Goal: Task Accomplishment & Management: Manage account settings

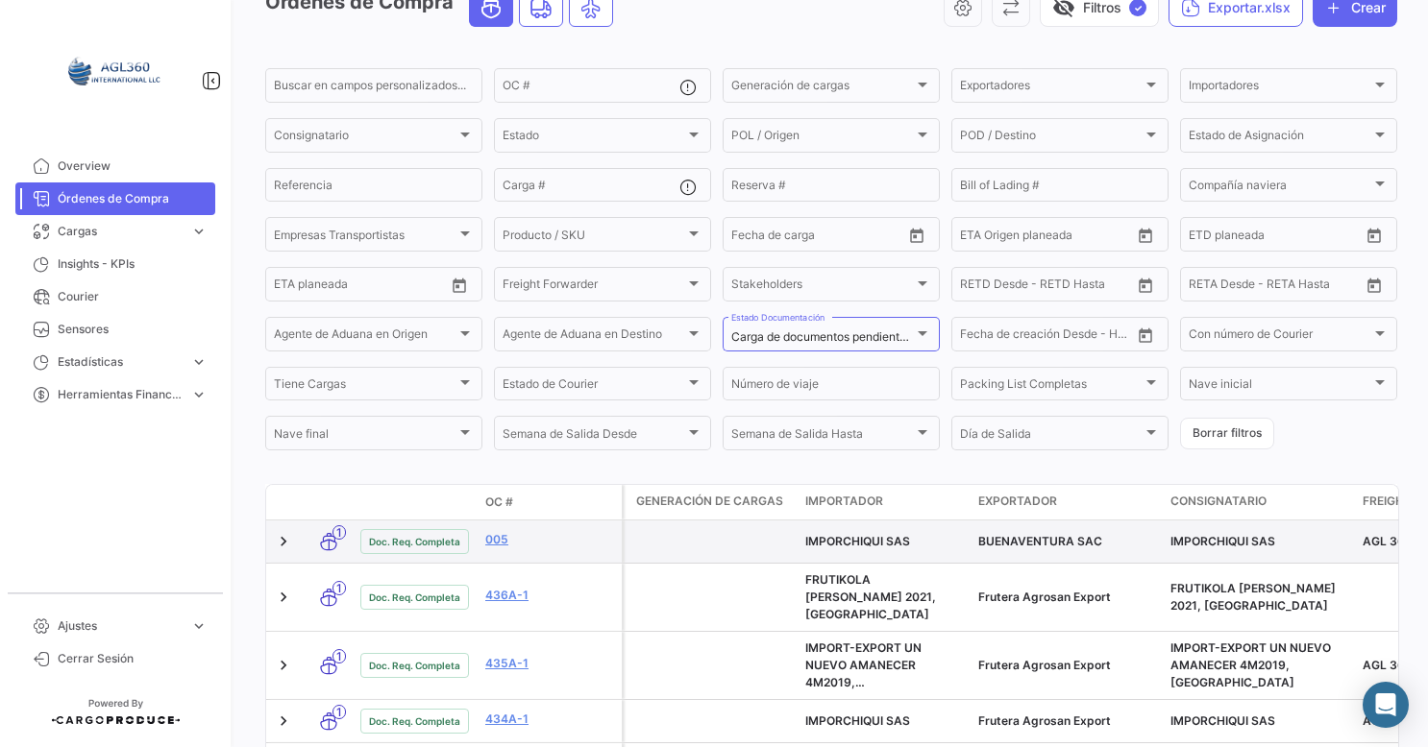
scroll to position [288, 0]
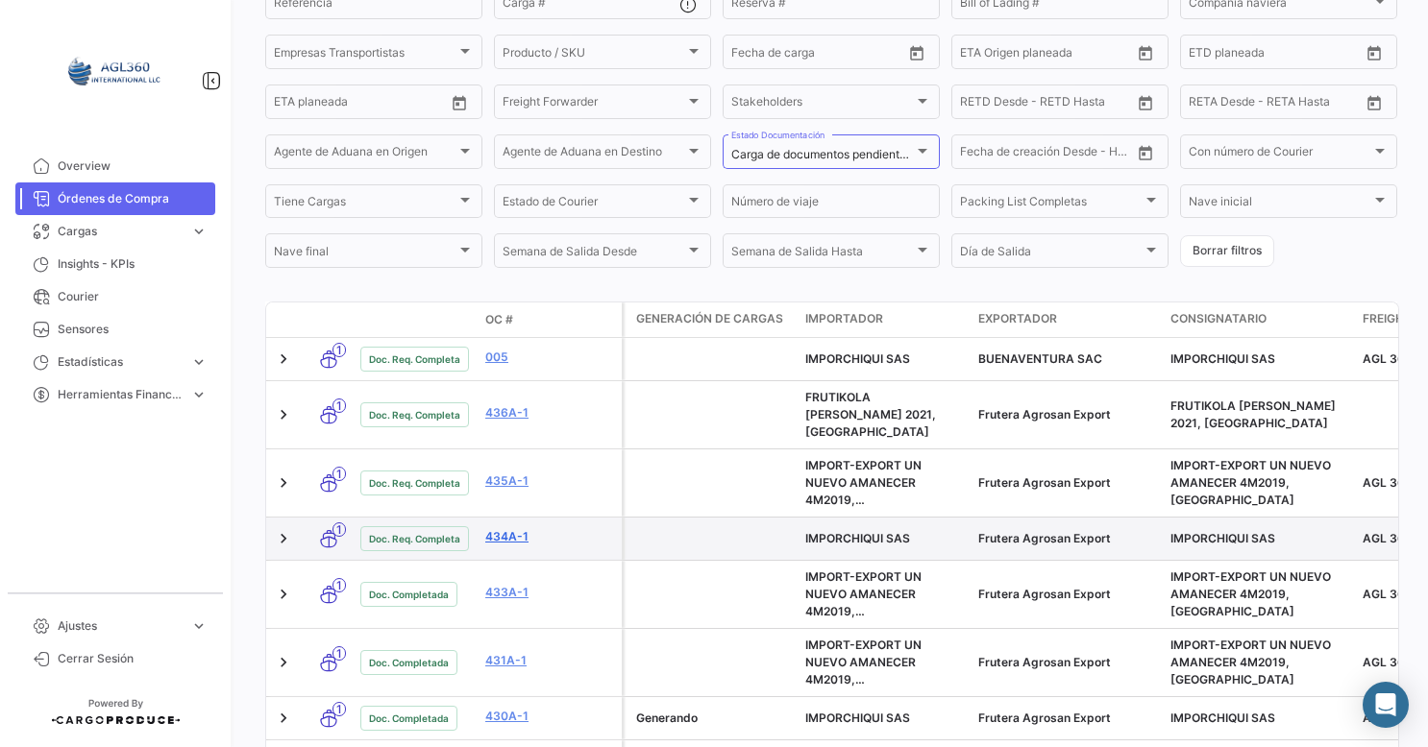
click at [502, 528] on link "434A-1" at bounding box center [549, 536] width 129 height 17
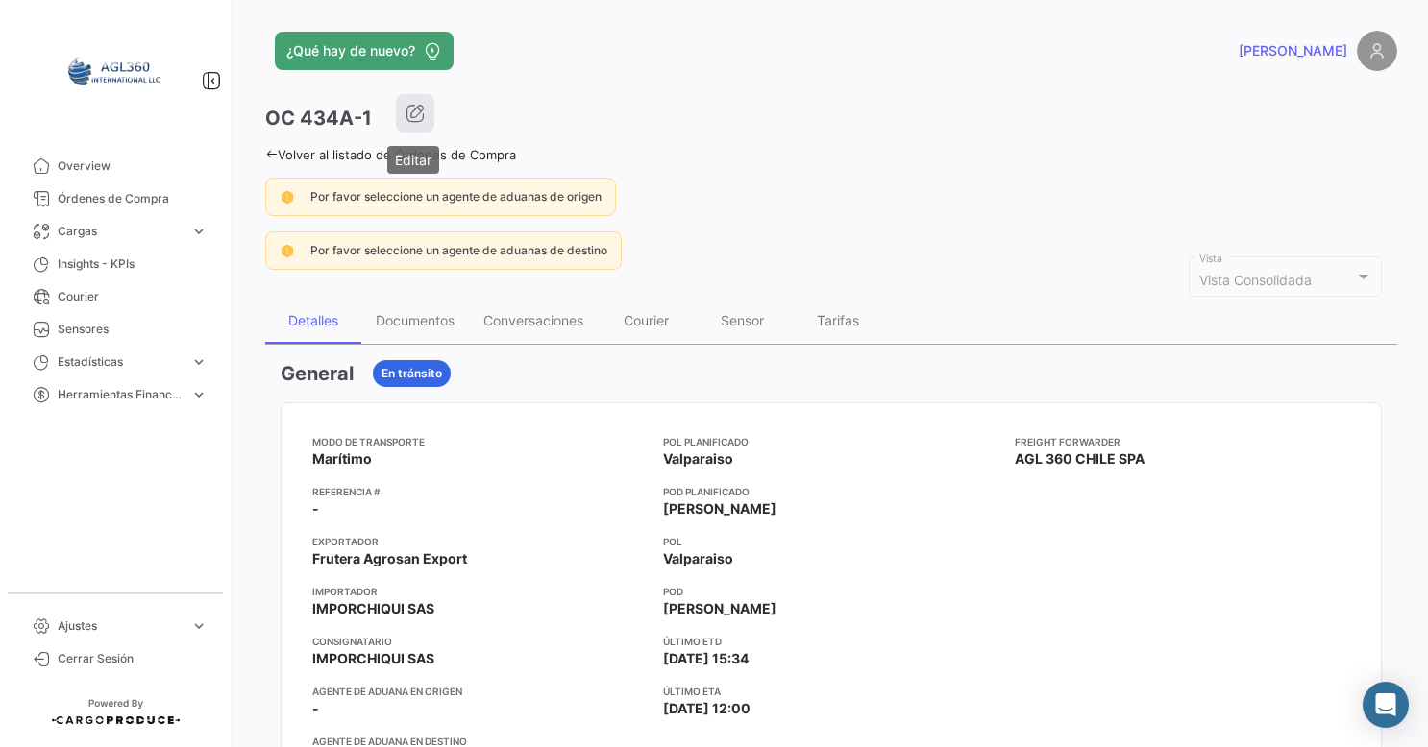
click at [423, 110] on icon "button" at bounding box center [414, 113] width 19 height 19
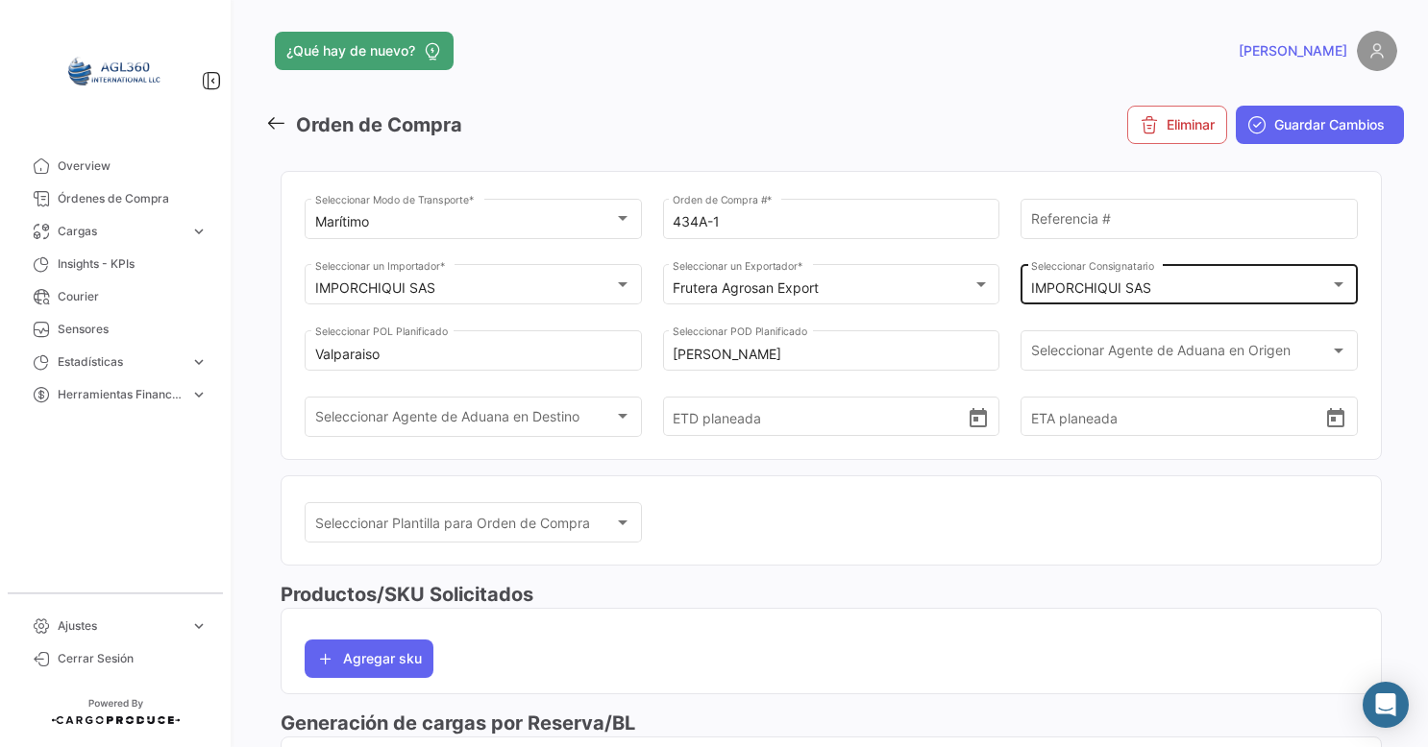
click at [1137, 283] on mat-select-trigger "IMPORCHIQUI SAS" at bounding box center [1091, 288] width 120 height 16
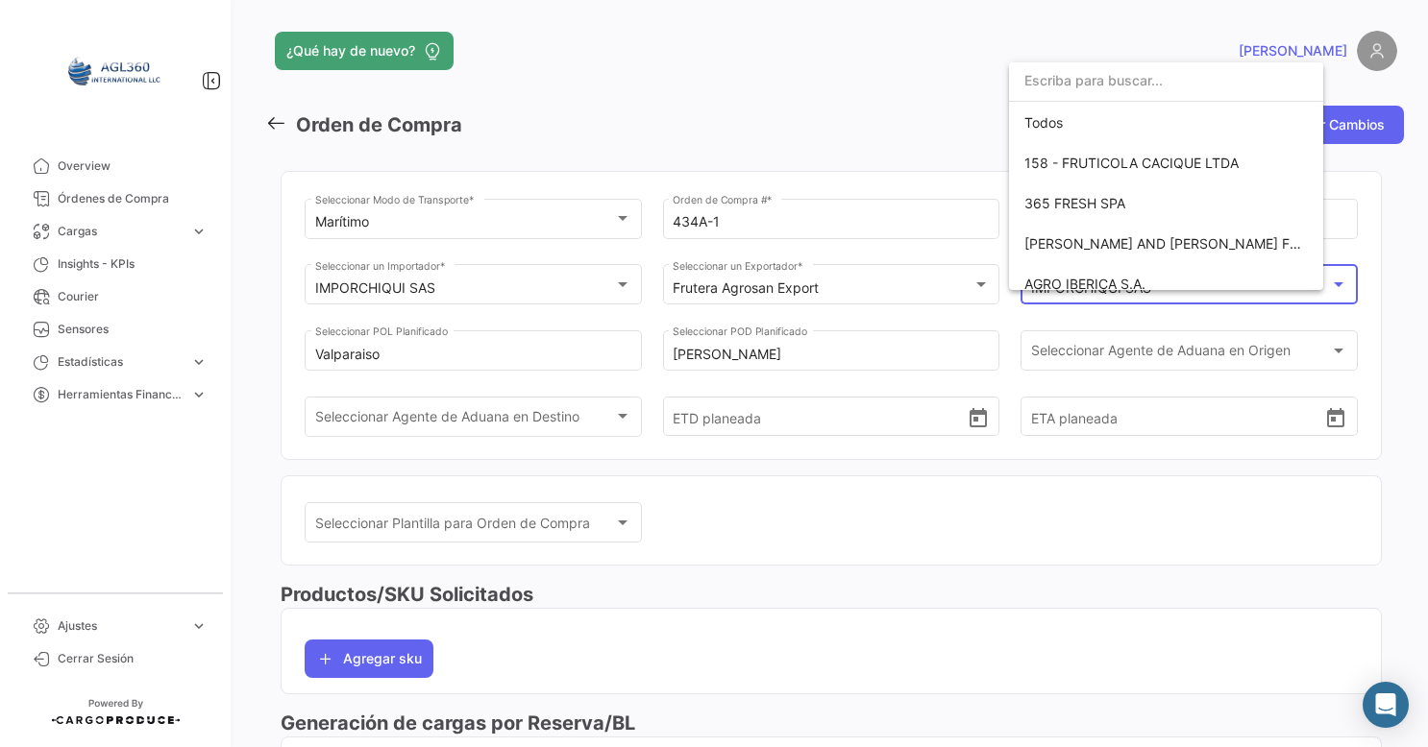
scroll to position [1836, 0]
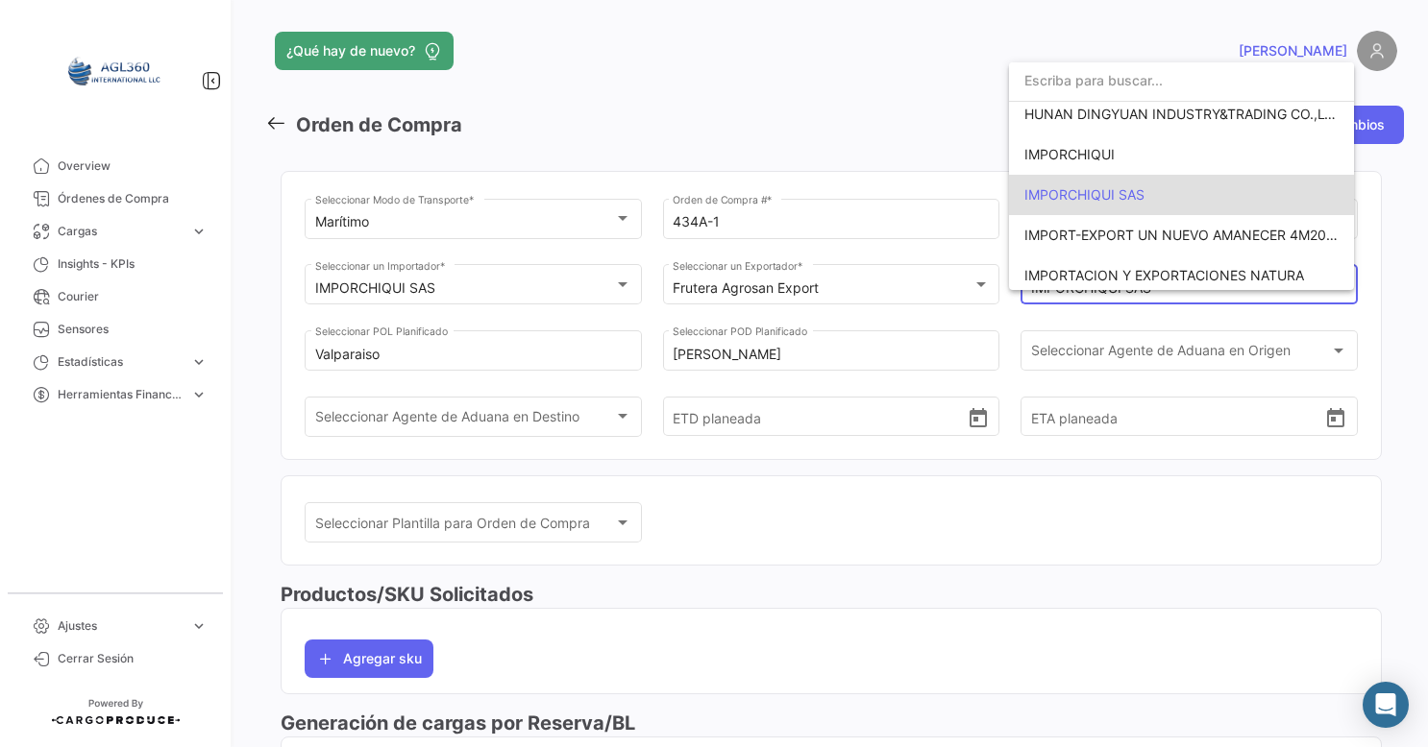
click at [1079, 90] on input "dropdown search" at bounding box center [1181, 81] width 345 height 40
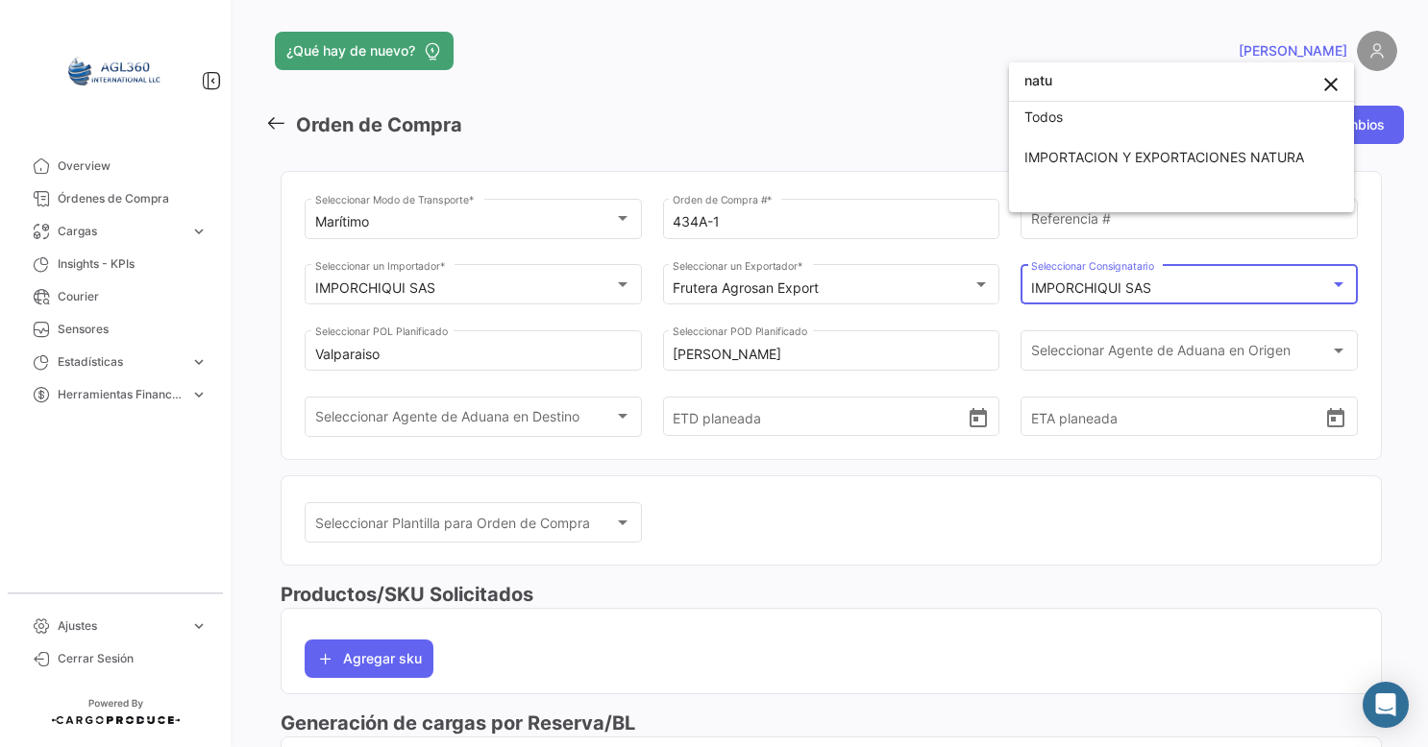
scroll to position [6, 0]
type input "natur"
click at [1220, 156] on span "IMPORTACION Y EXPORTACIONES NATURA" at bounding box center [1164, 157] width 280 height 16
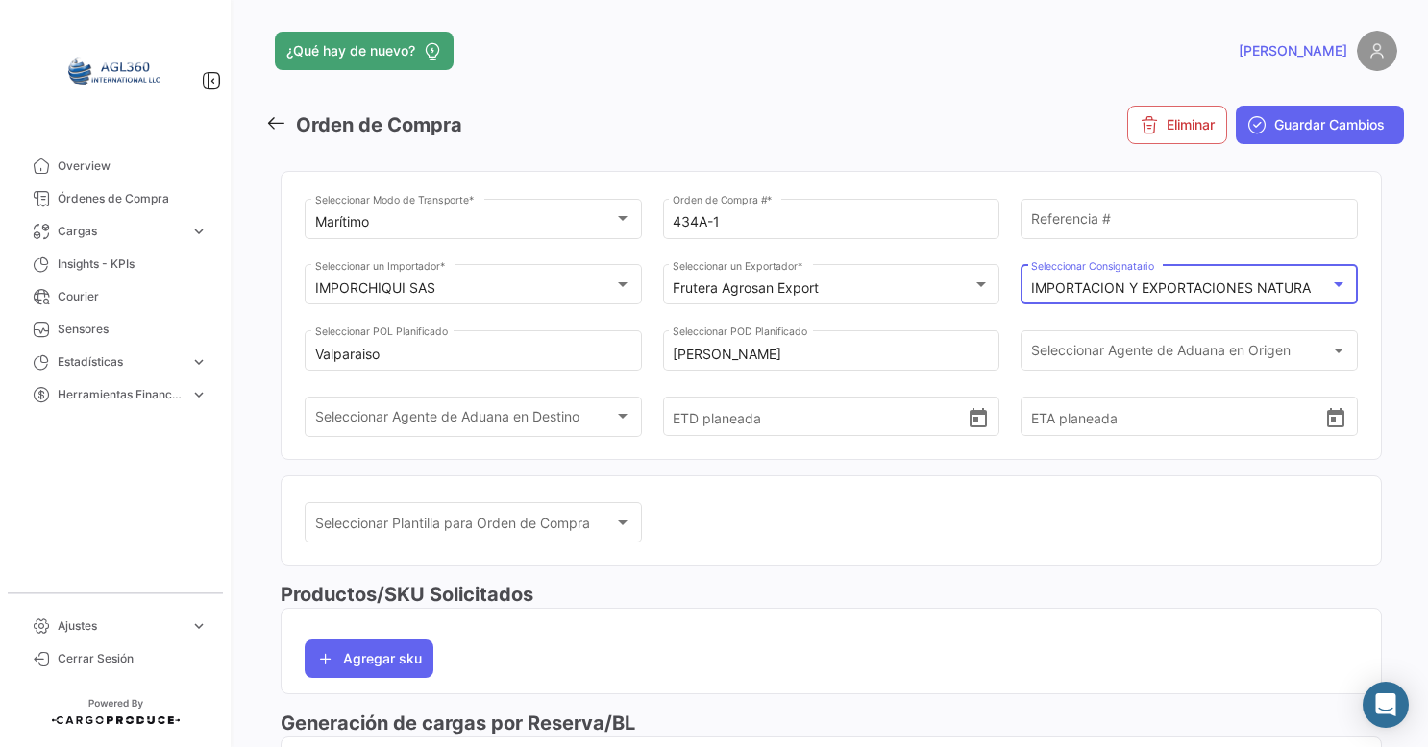
click at [1274, 288] on mat-select-trigger "IMPORTACION Y EXPORTACIONES NATURA" at bounding box center [1171, 288] width 280 height 16
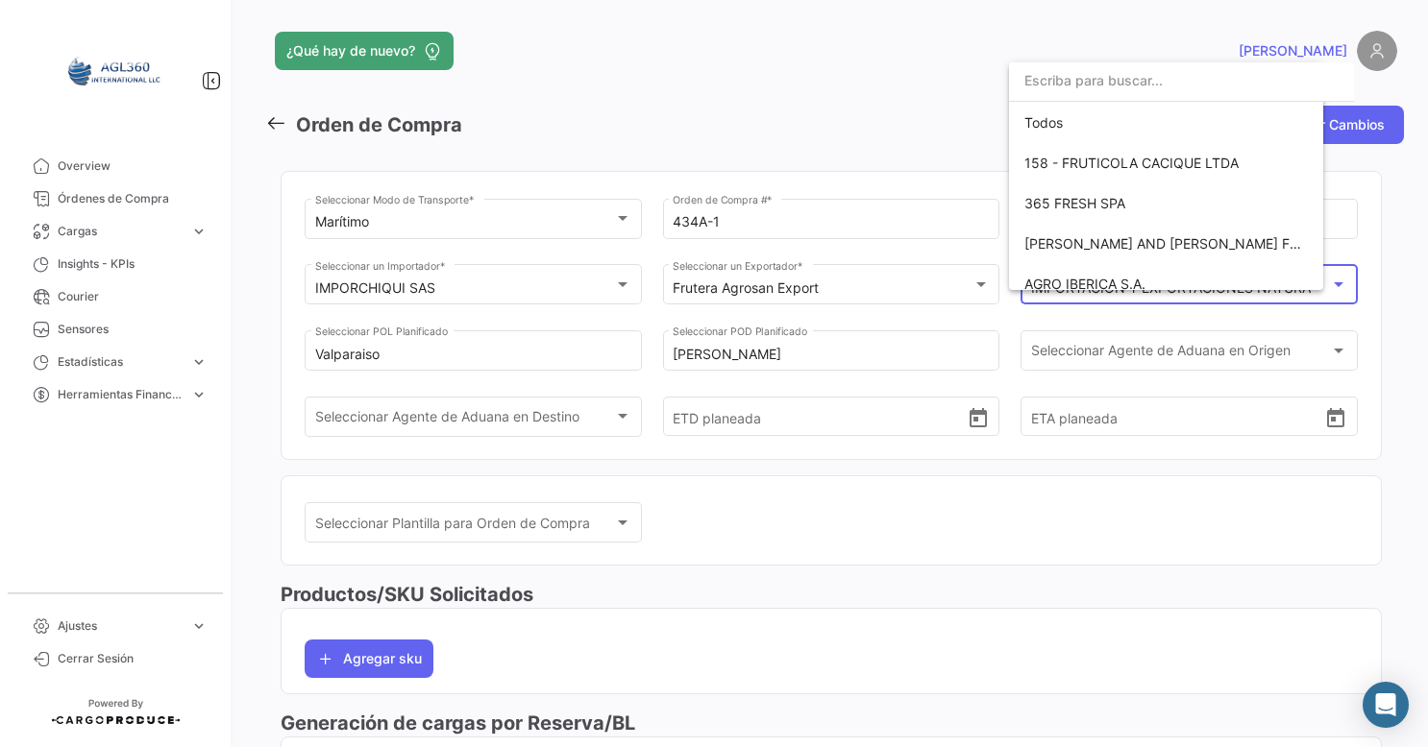
scroll to position [1911, 0]
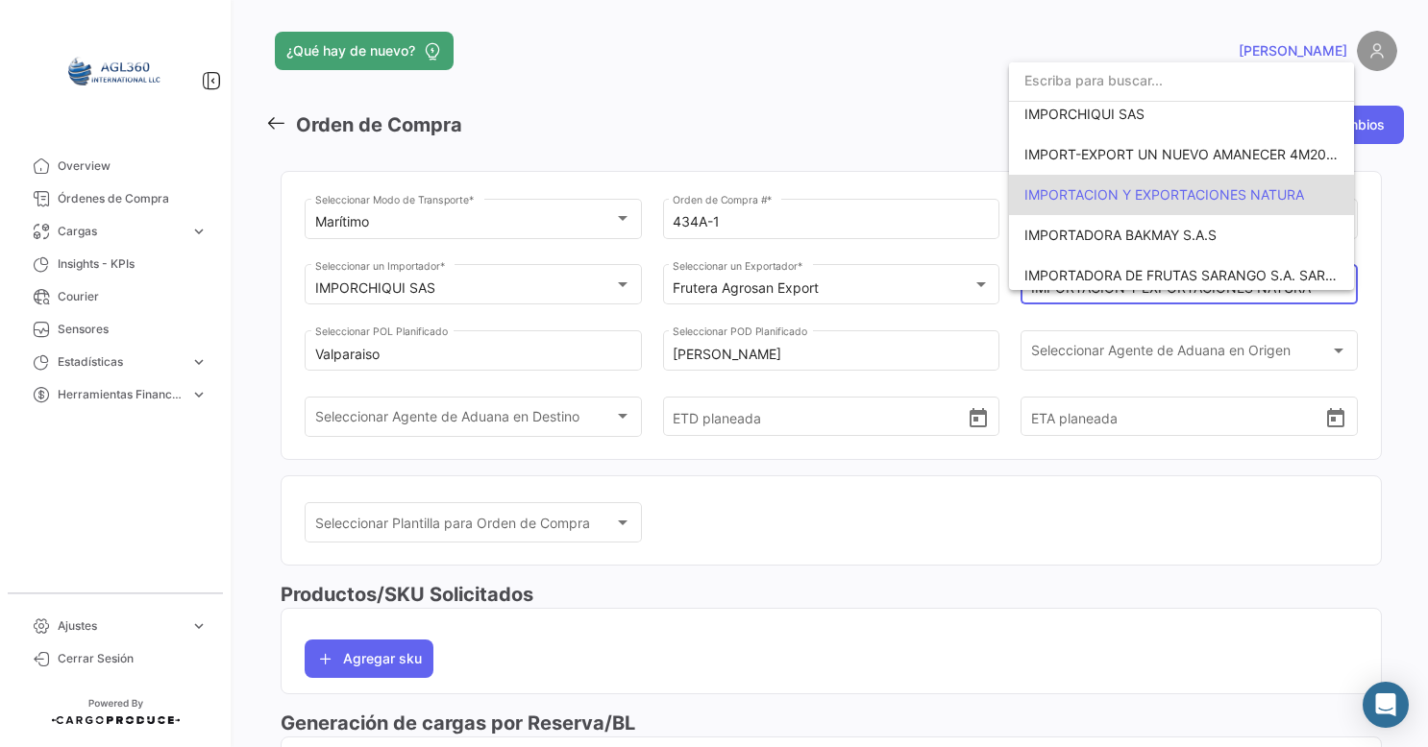
click at [1147, 585] on div at bounding box center [714, 373] width 1428 height 747
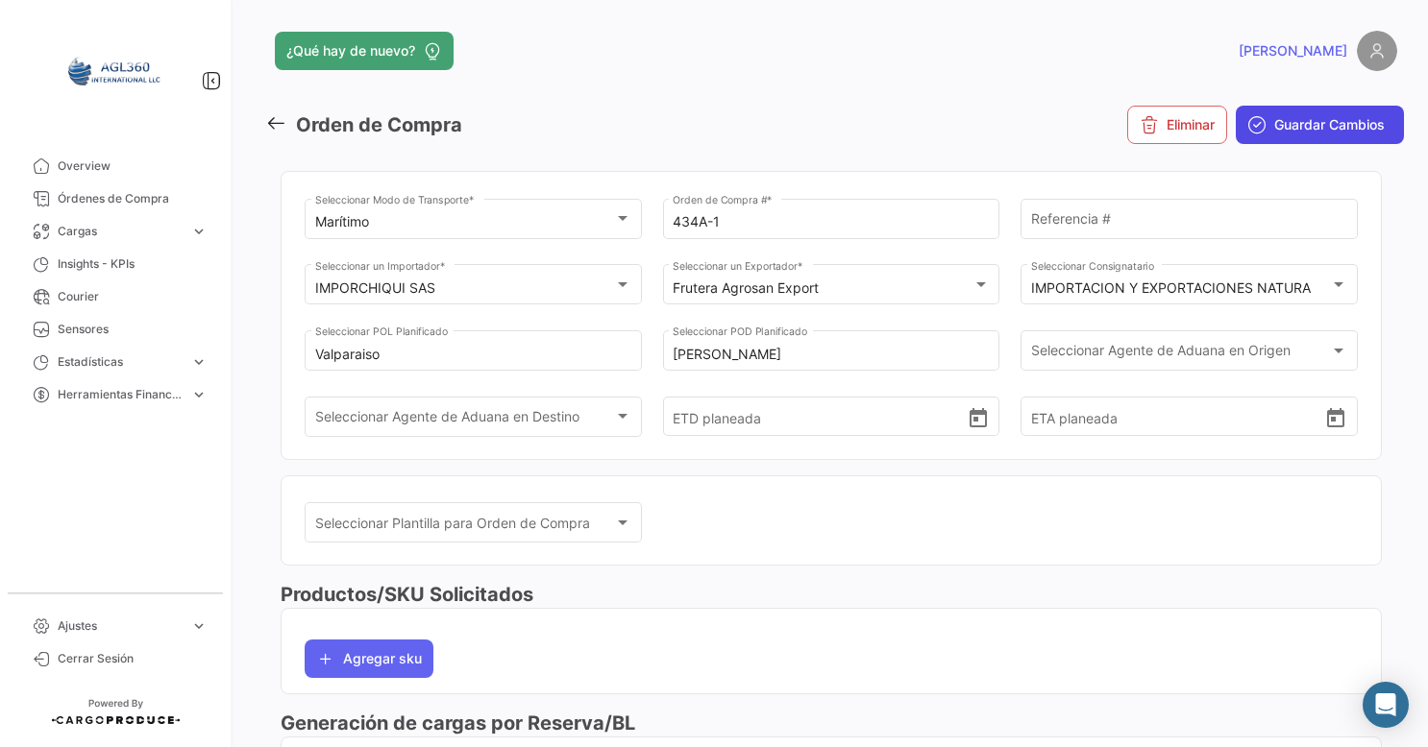
click at [1299, 123] on span "Guardar Cambios" at bounding box center [1329, 124] width 110 height 19
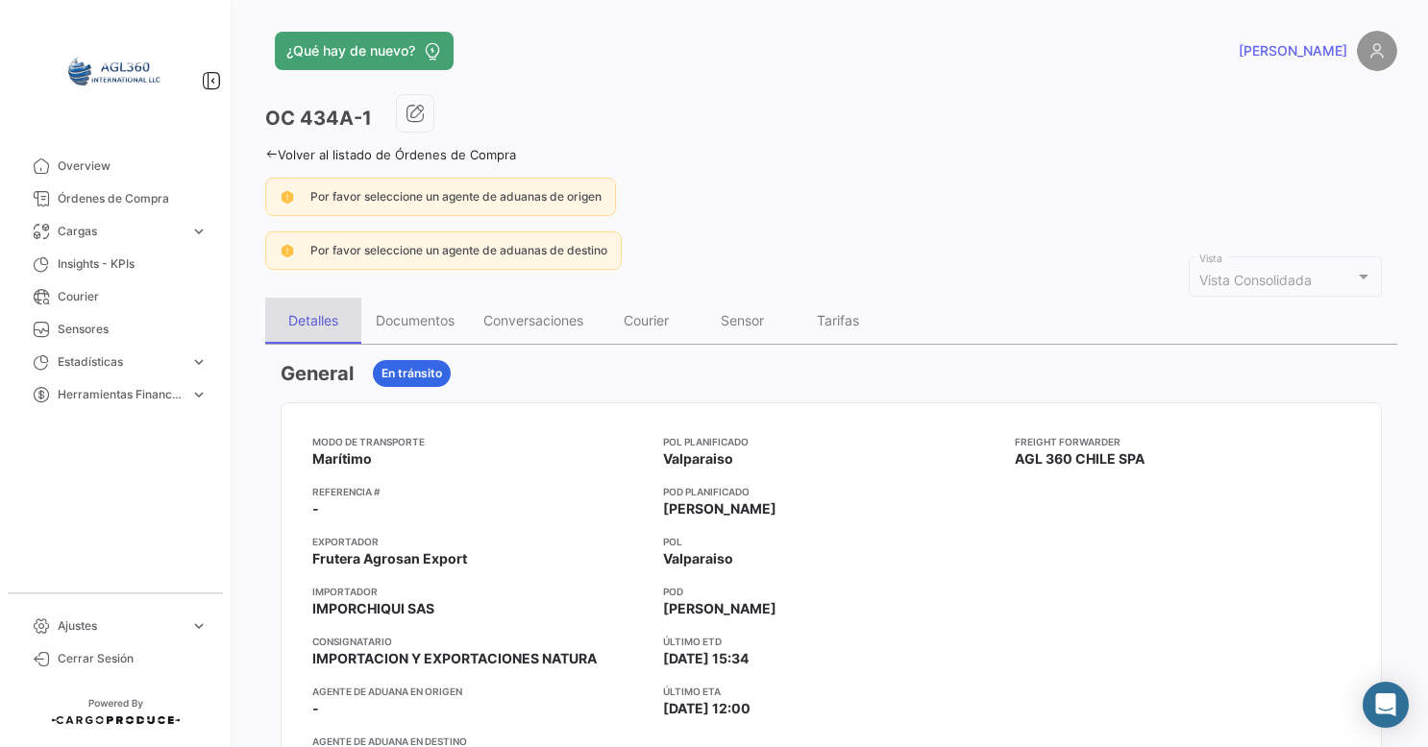
click at [326, 321] on div "Detalles" at bounding box center [313, 320] width 50 height 16
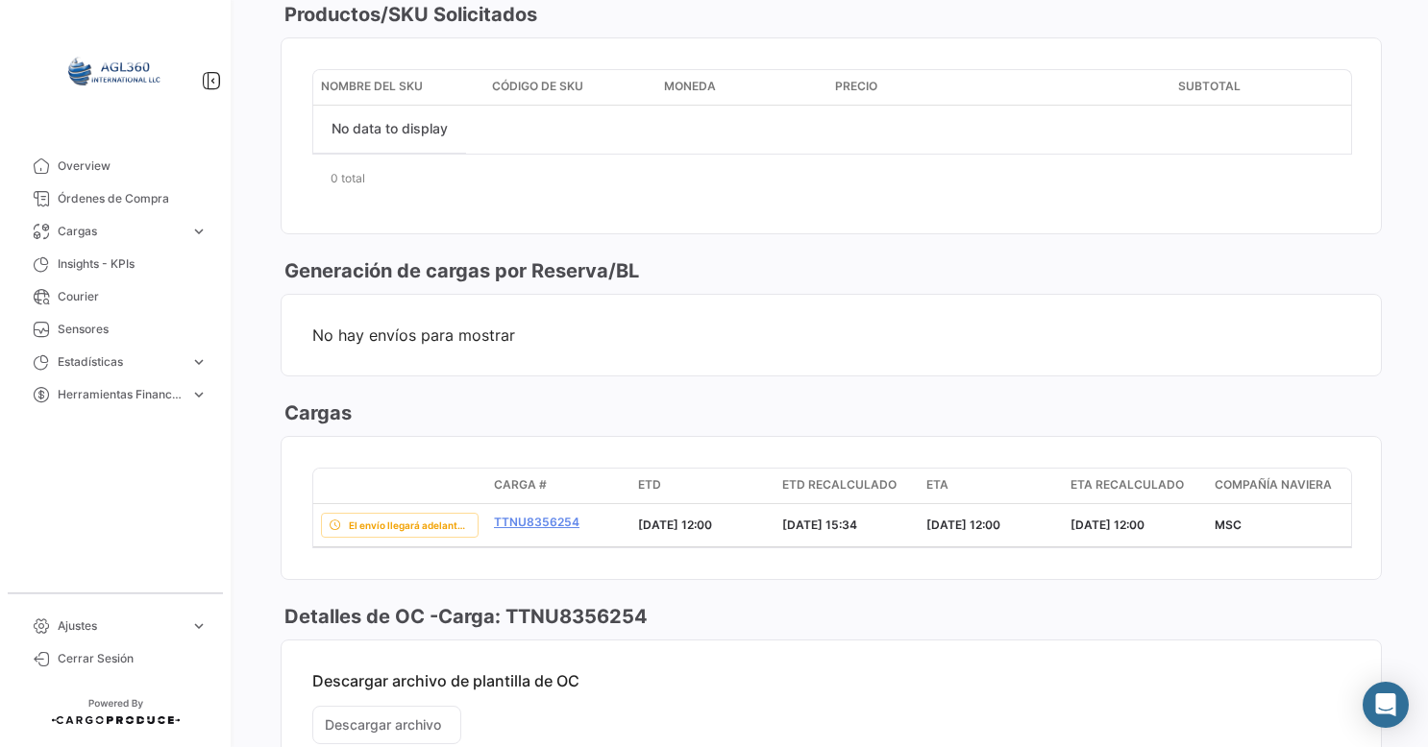
scroll to position [1036, 0]
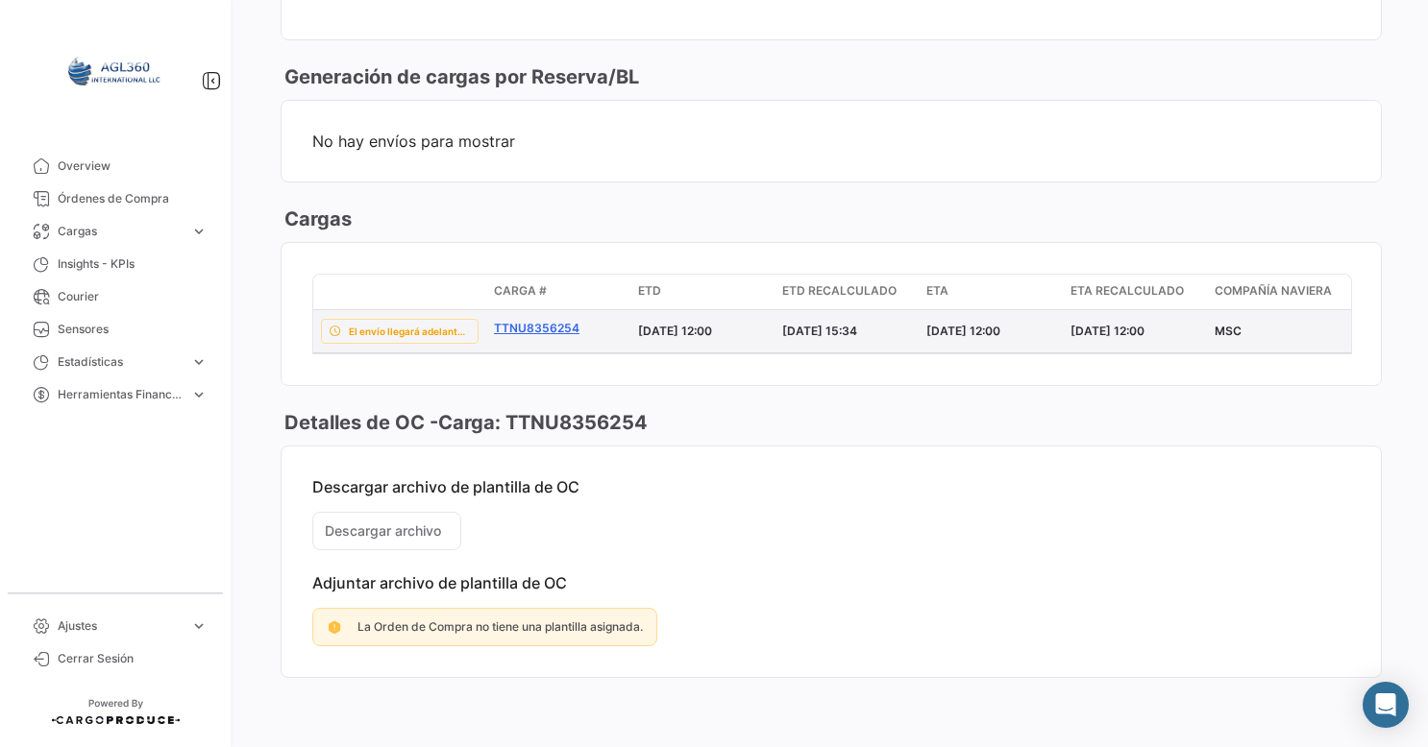
click at [573, 320] on link "TTNU8356254" at bounding box center [558, 328] width 129 height 17
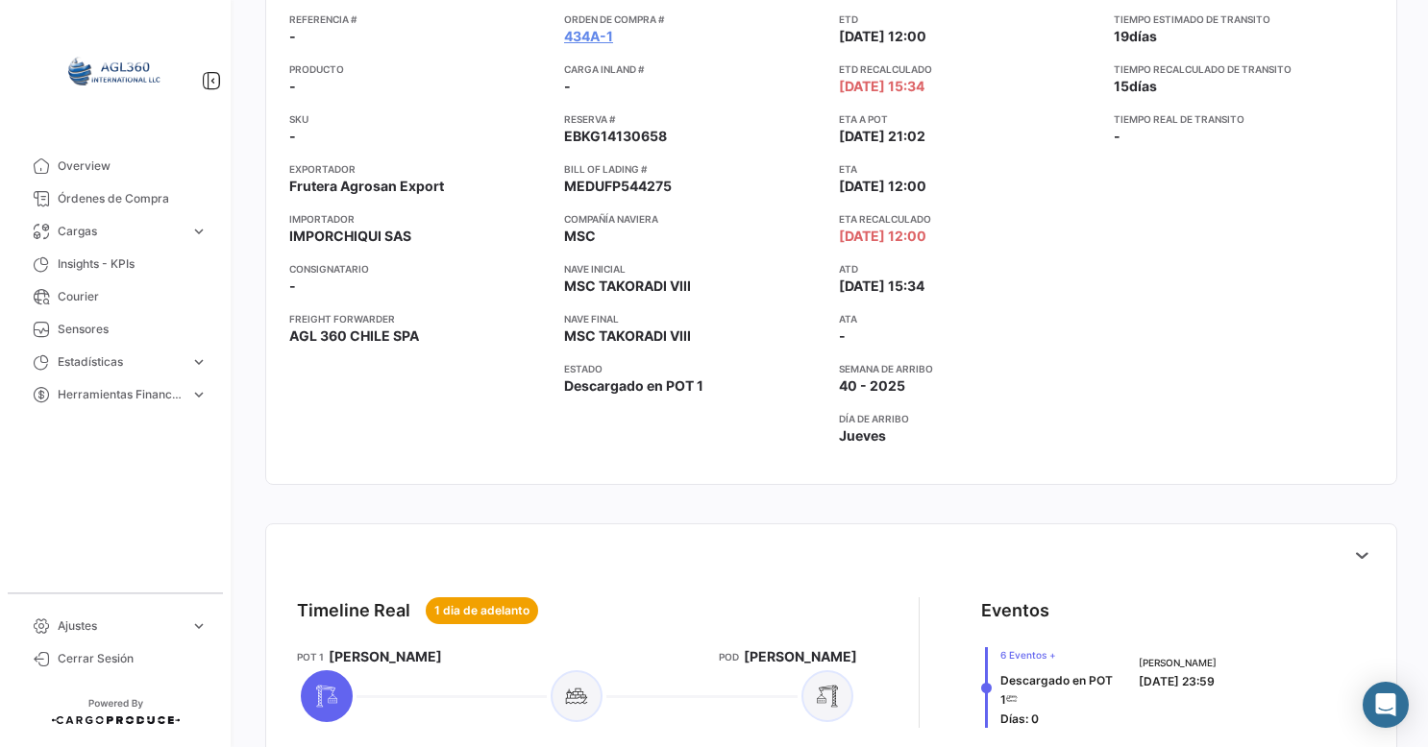
scroll to position [192, 0]
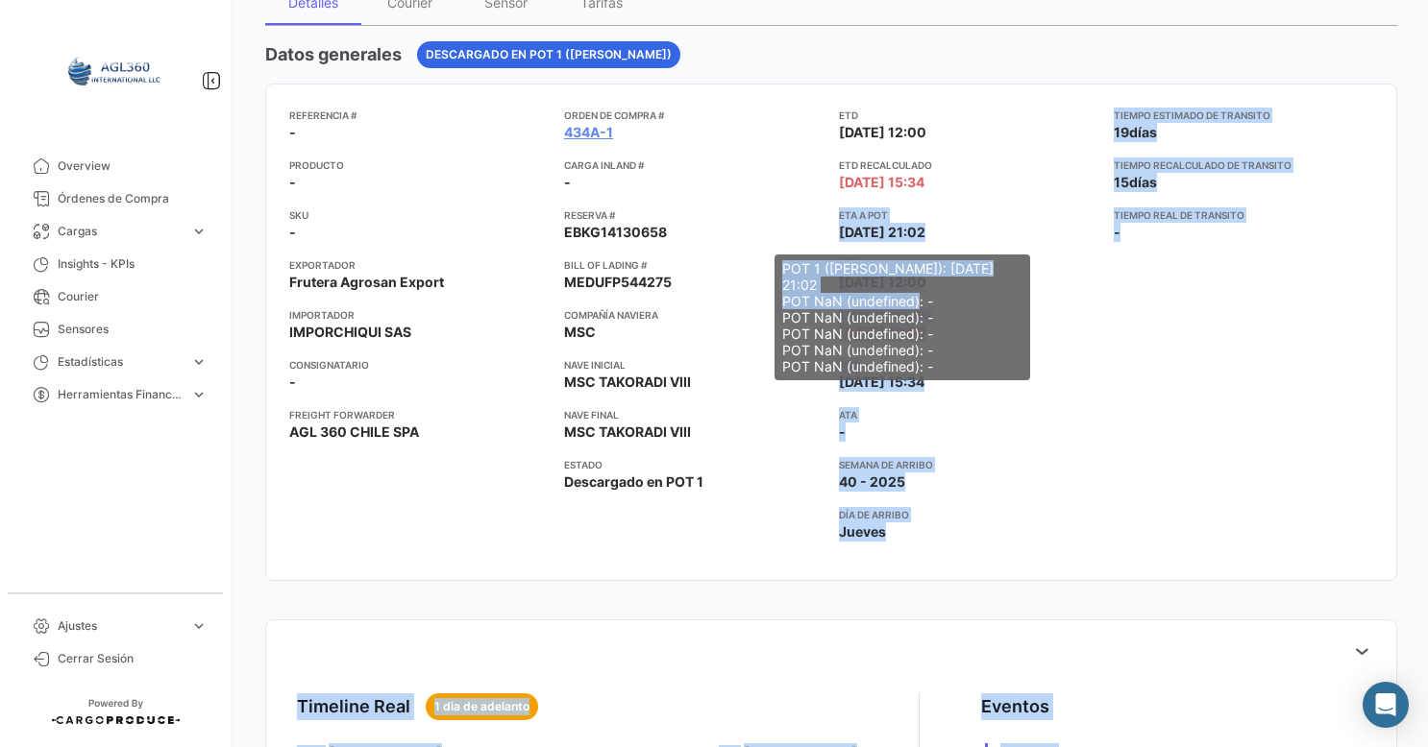
drag, startPoint x: 828, startPoint y: 209, endPoint x: 961, endPoint y: 282, distance: 151.4
click at [961, 282] on body "Overview Órdenes de Compra Cargas expand_more Cargas Aéreas Cargas Marítimas Ca…" at bounding box center [714, 373] width 1428 height 747
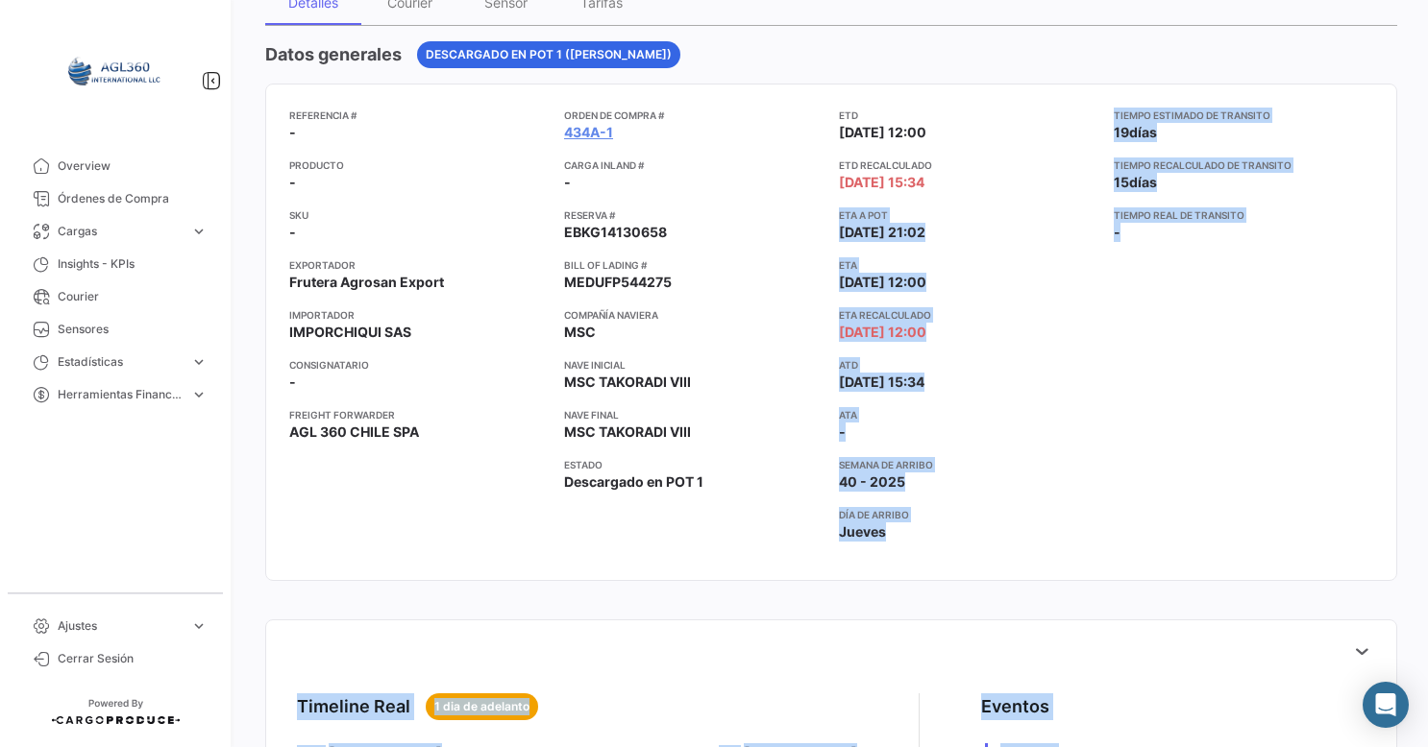
click at [1118, 422] on div "Tiempo estimado de [PERSON_NAME] 19 [PERSON_NAME] Tiempo recalculado de [PERSON…" at bounding box center [1242, 333] width 259 height 450
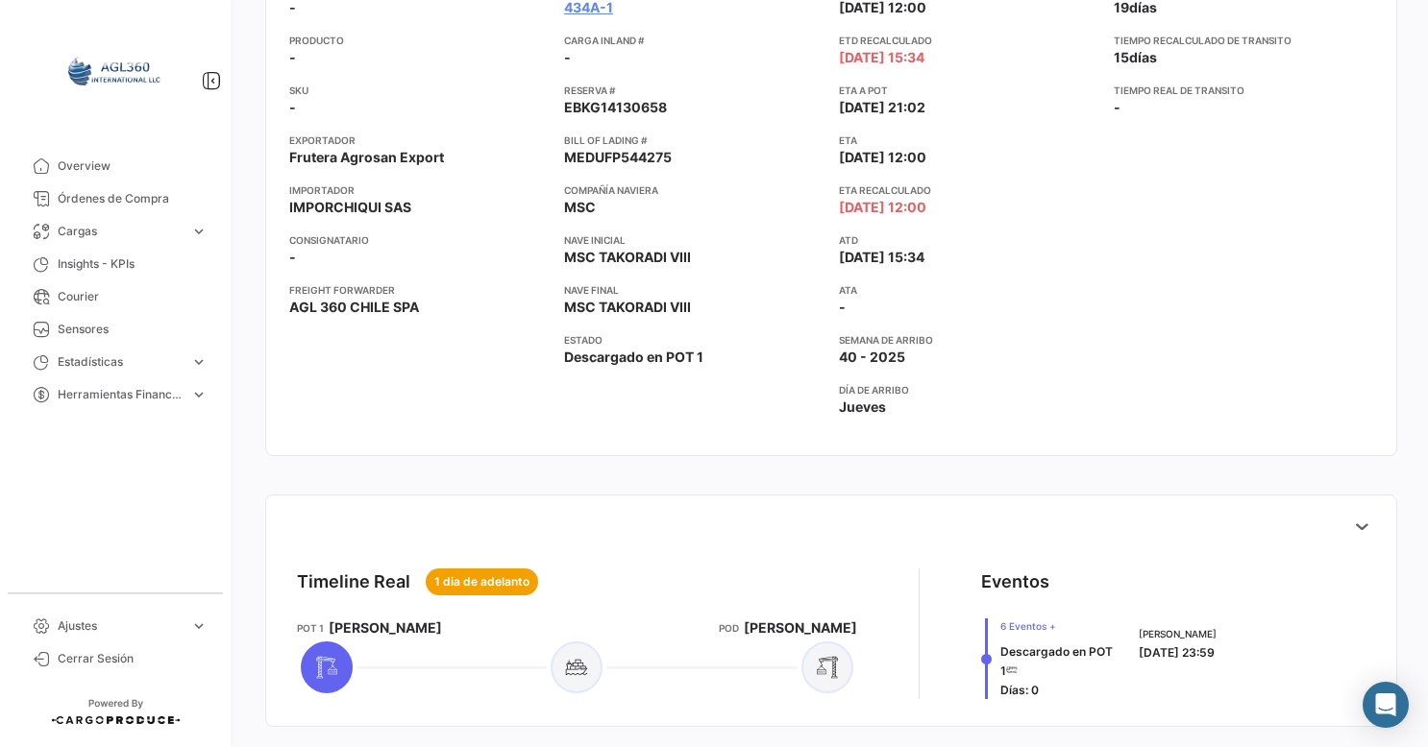
scroll to position [413, 0]
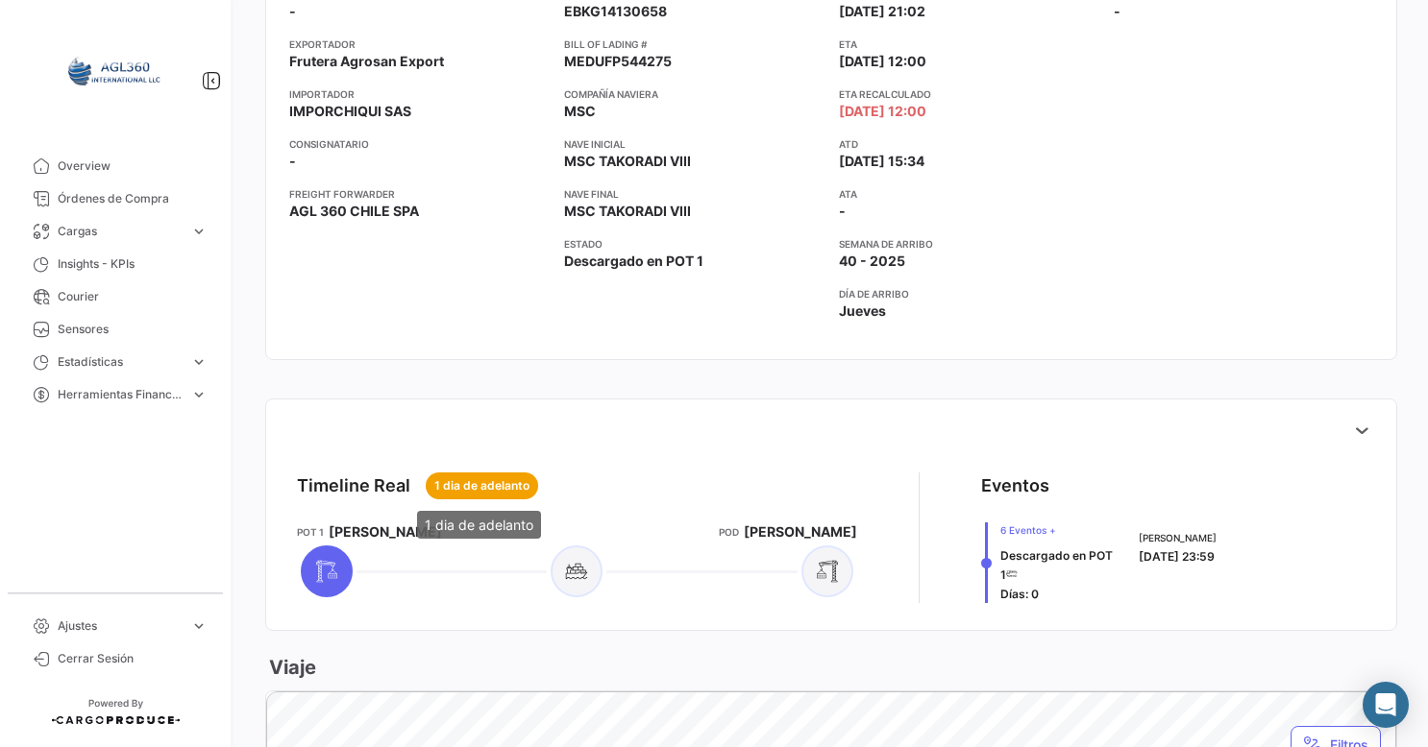
click at [443, 480] on span "1 dia de adelanto" at bounding box center [481, 485] width 95 height 17
click at [322, 573] on mat-tooltip-component "[PERSON_NAME]" at bounding box center [382, 568] width 151 height 55
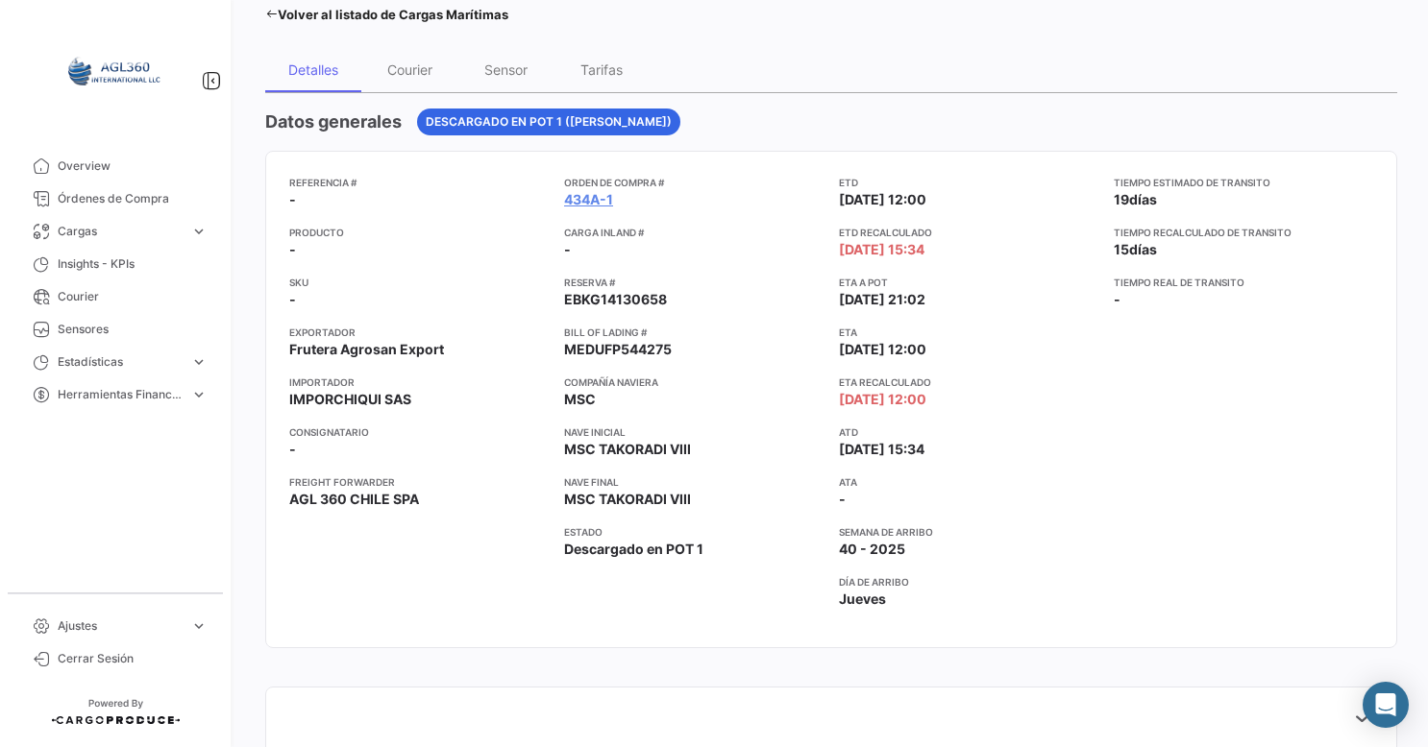
scroll to position [0, 0]
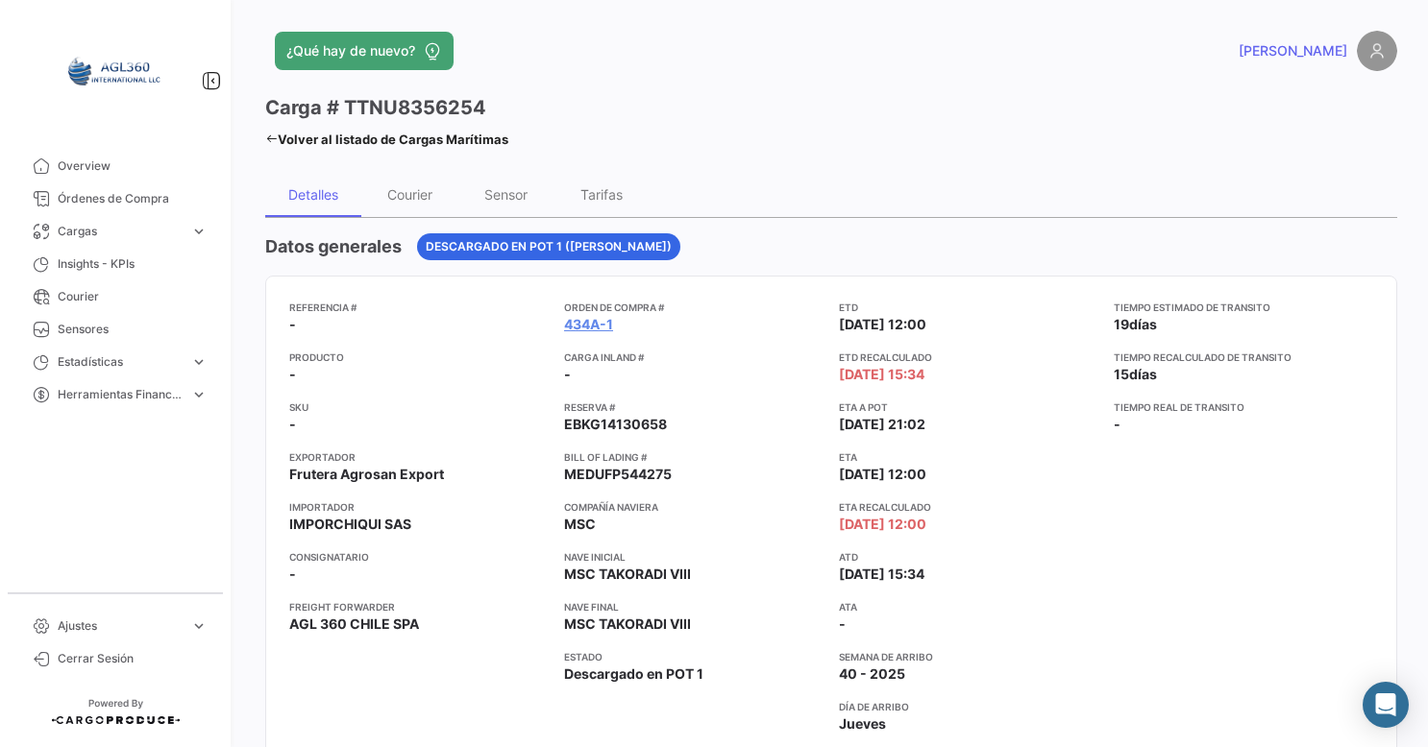
click at [322, 196] on div "Detalles" at bounding box center [313, 194] width 50 height 16
click at [126, 203] on span "Órdenes de Compra" at bounding box center [133, 198] width 150 height 17
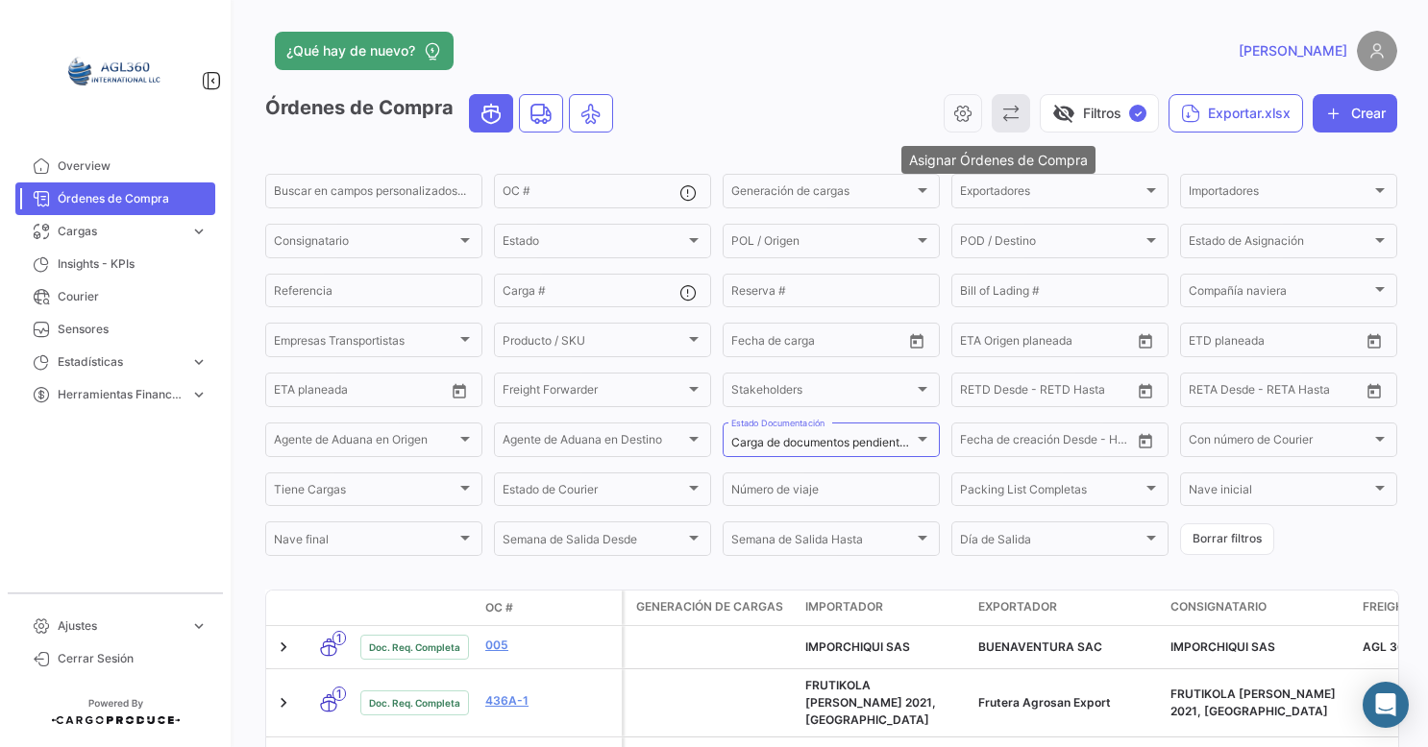
click at [1008, 113] on icon "button" at bounding box center [1010, 113] width 19 height 19
click at [860, 117] on div at bounding box center [714, 373] width 1428 height 747
click at [943, 116] on button "button" at bounding box center [962, 113] width 38 height 38
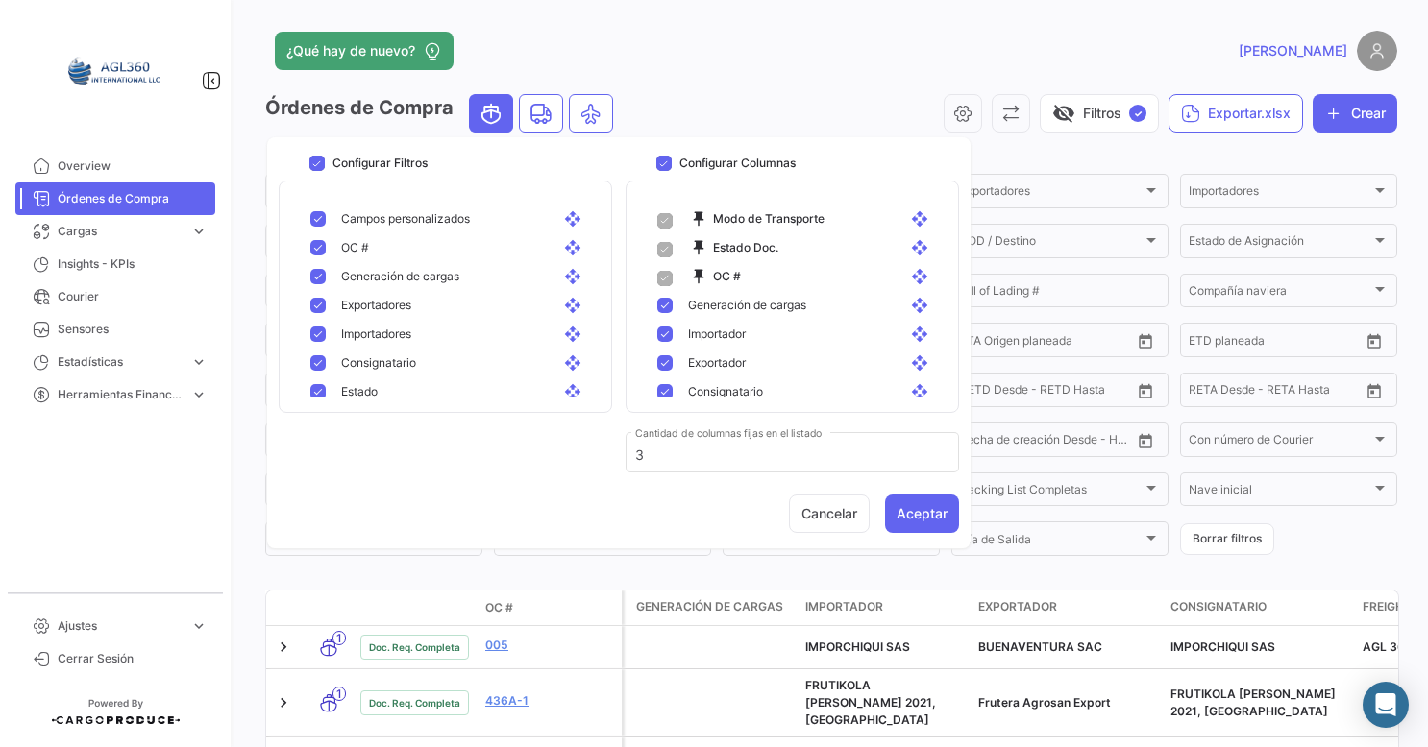
click at [872, 73] on app-header "¿Qué hay de nuevo? [PERSON_NAME]" at bounding box center [831, 62] width 1132 height 63
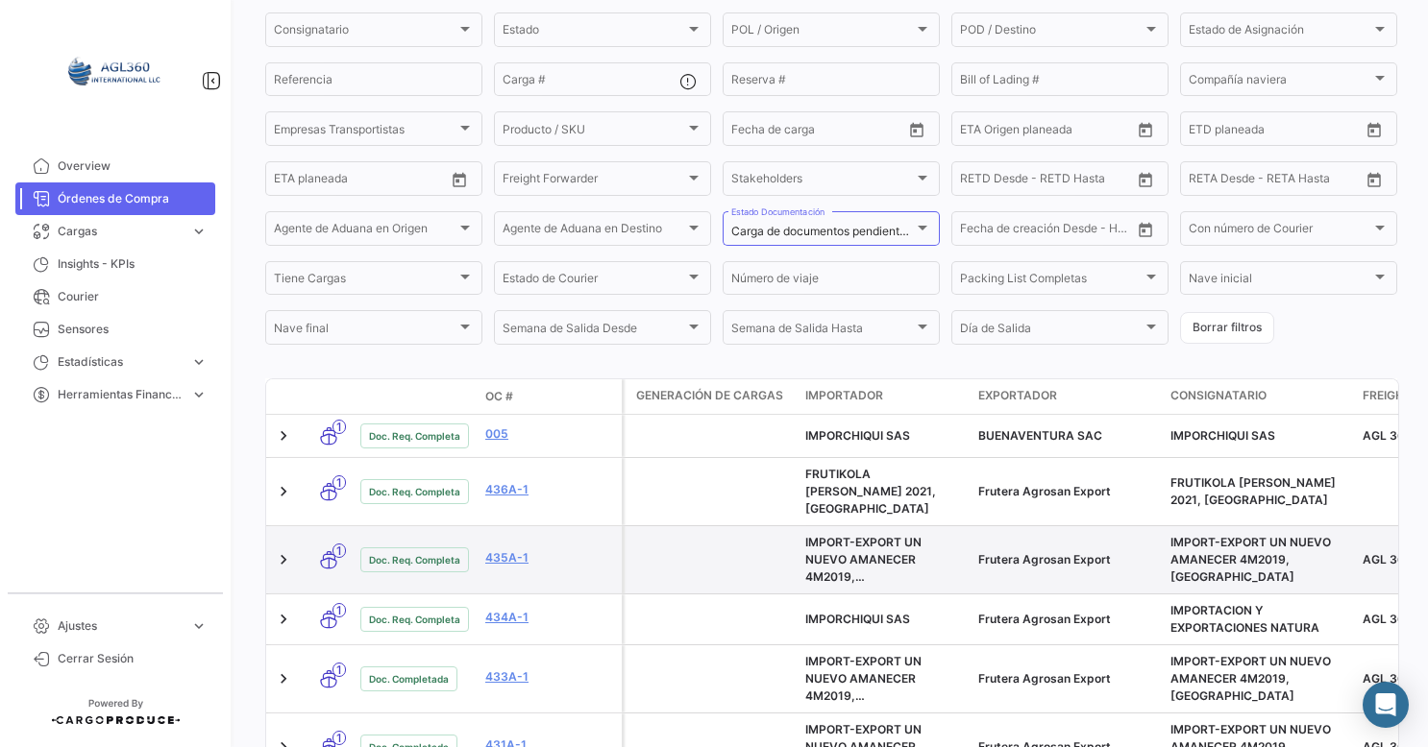
scroll to position [307, 0]
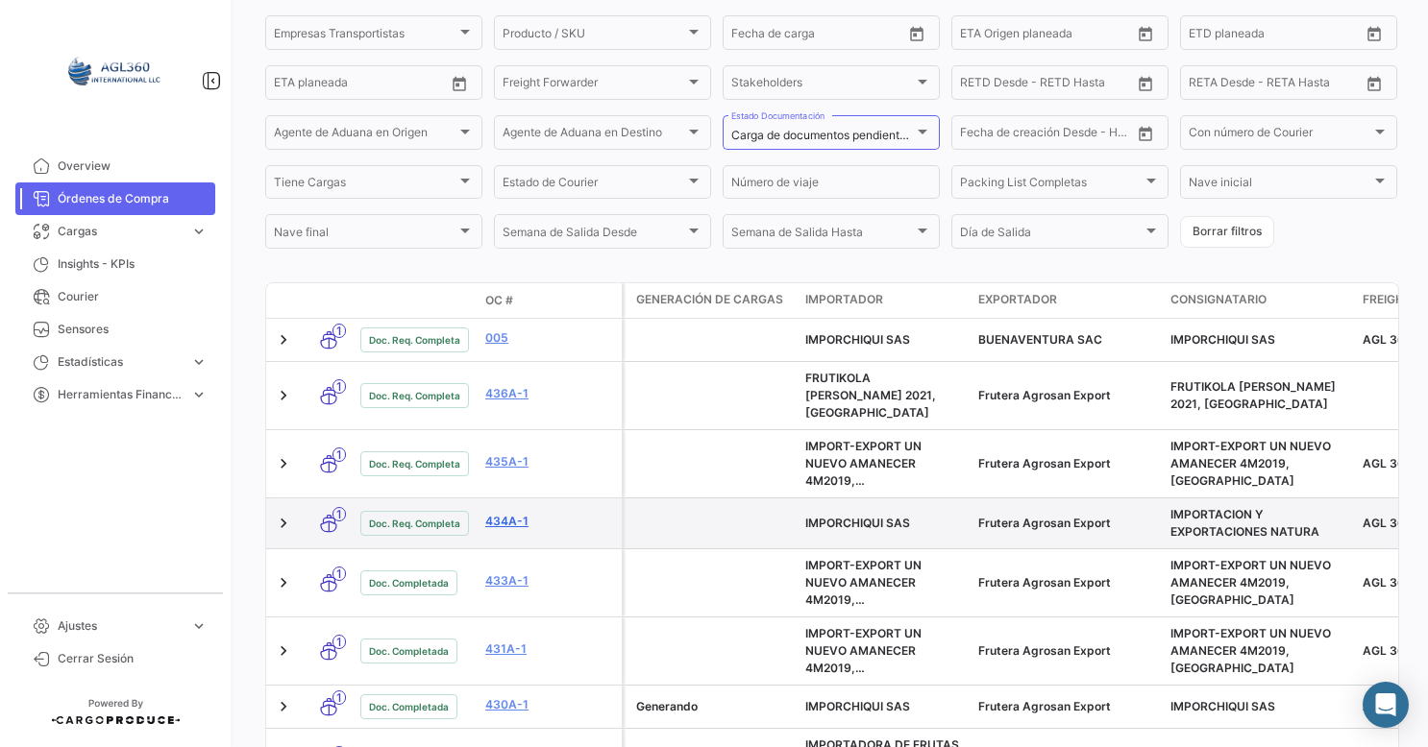
click at [505, 513] on link "434A-1" at bounding box center [549, 521] width 129 height 17
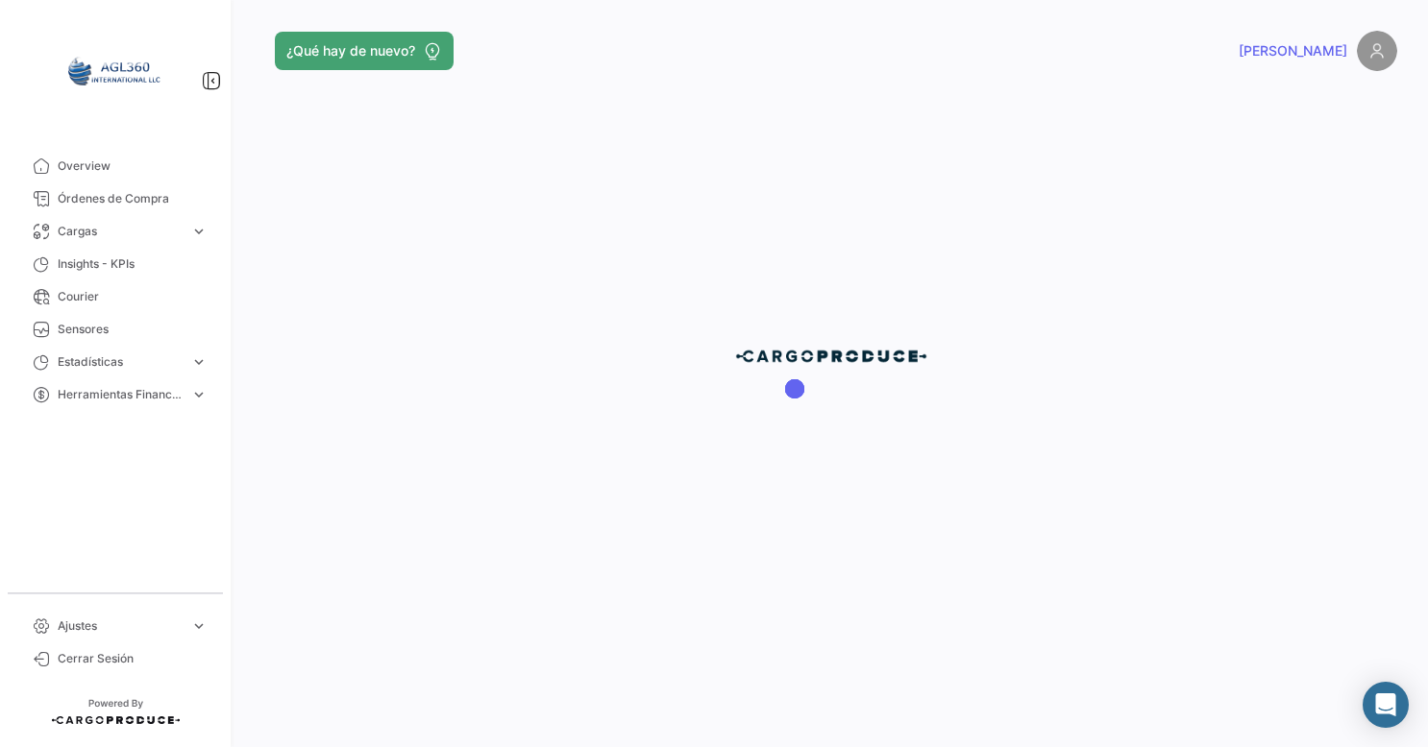
click at [857, 258] on div at bounding box center [830, 373] width 1193 height 747
